Goal: Find specific page/section: Find specific page/section

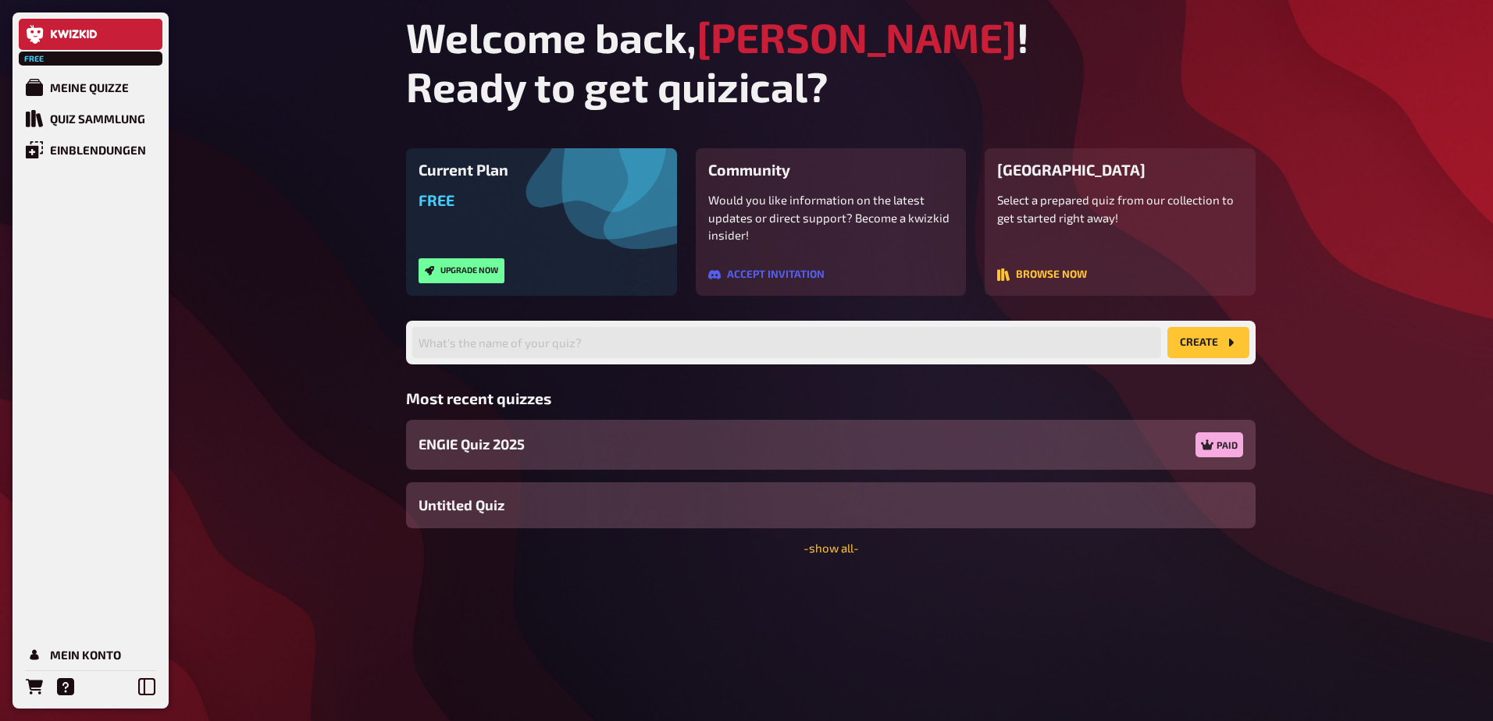
drag, startPoint x: 119, startPoint y: 144, endPoint x: 618, endPoint y: 54, distance: 507.7
click at [101, 89] on div "My Quizzes" at bounding box center [83, 87] width 67 height 14
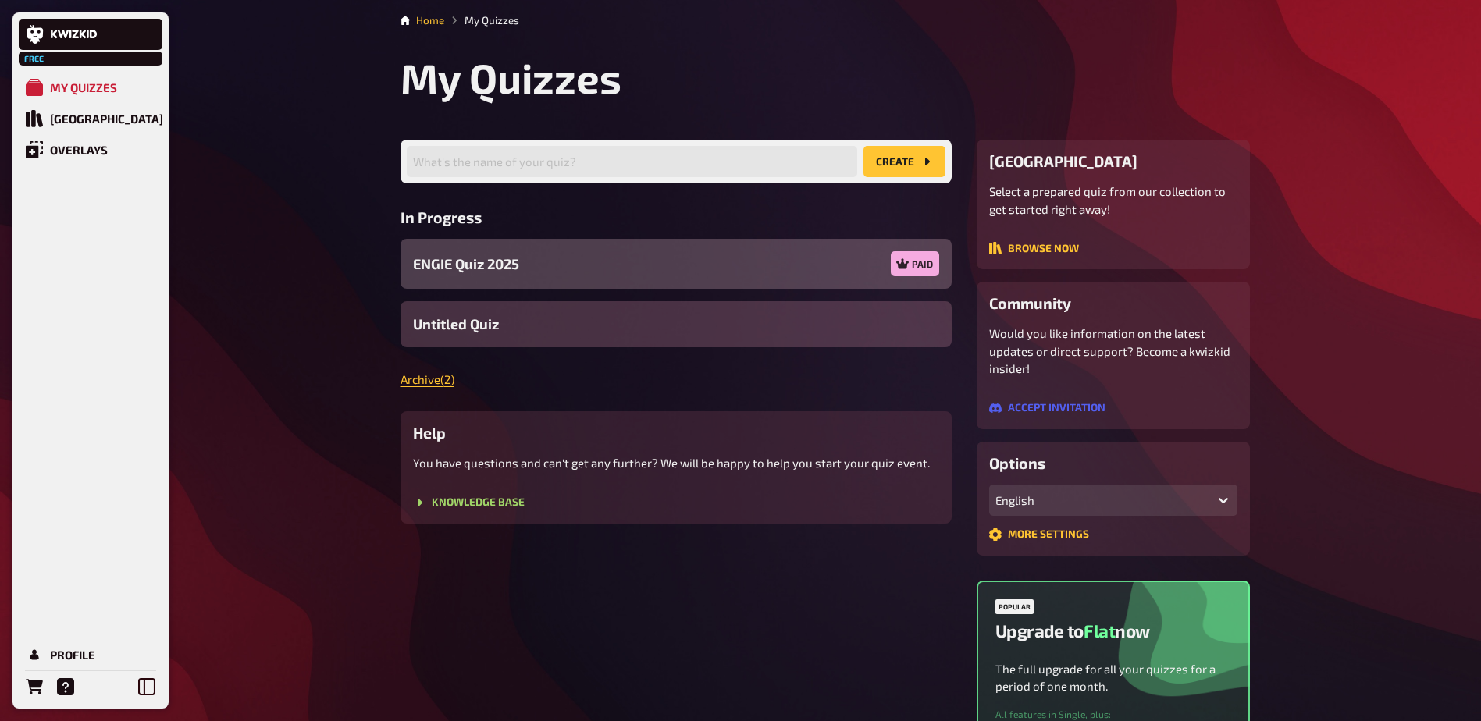
click at [595, 248] on div "ENGIE Quiz 2025 Paid" at bounding box center [676, 264] width 551 height 50
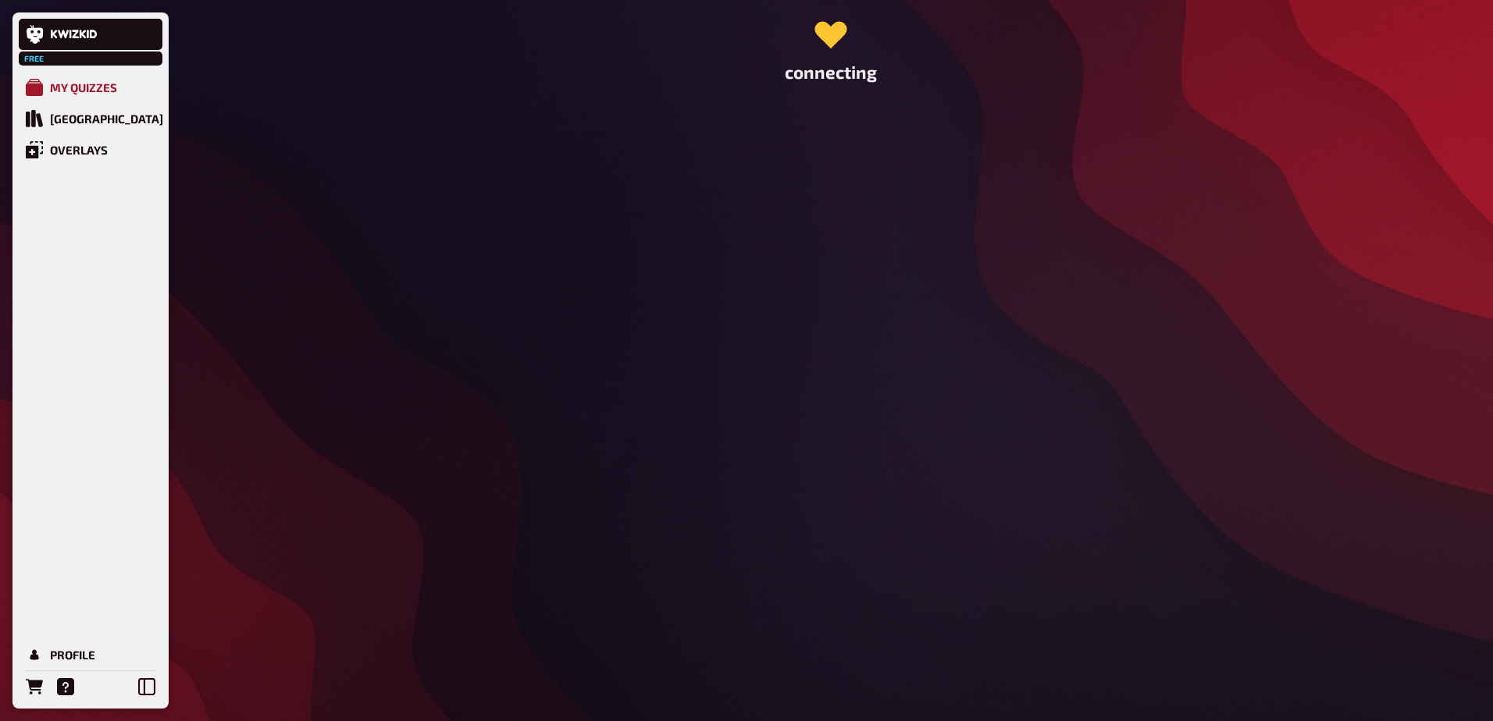
click at [99, 94] on div "My Quizzes" at bounding box center [83, 87] width 67 height 14
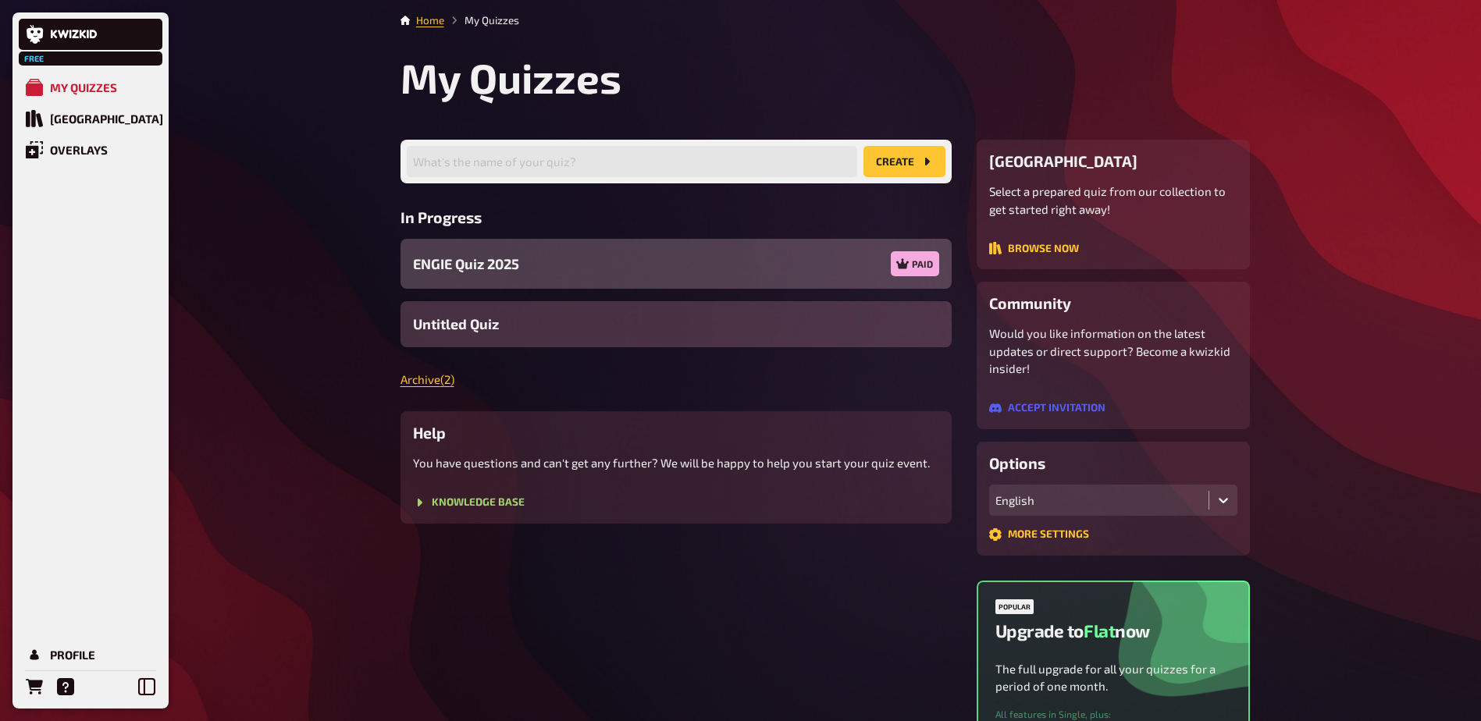
click at [571, 242] on div "ENGIE Quiz 2025 Paid" at bounding box center [676, 264] width 551 height 50
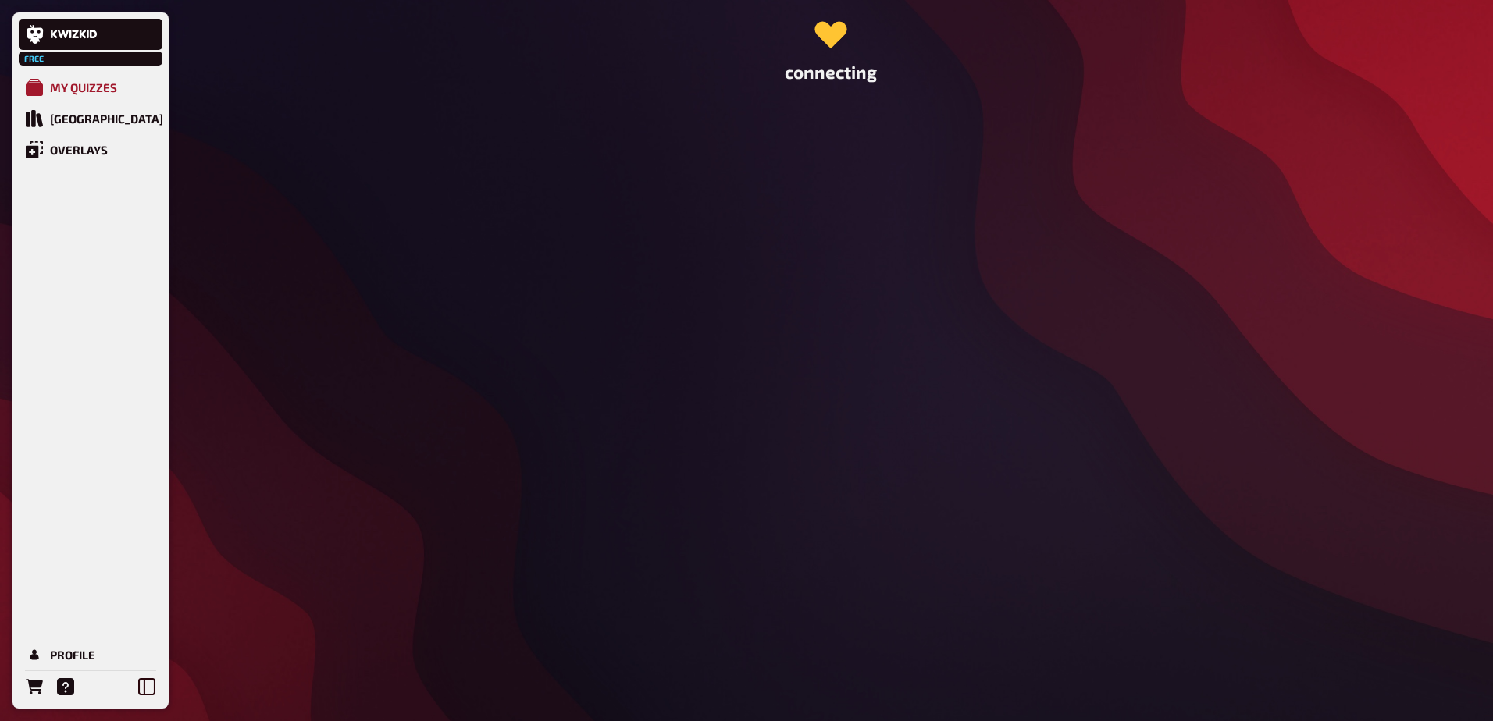
click at [77, 98] on link "My Quizzes" at bounding box center [91, 87] width 144 height 31
